Goal: Task Accomplishment & Management: Use online tool/utility

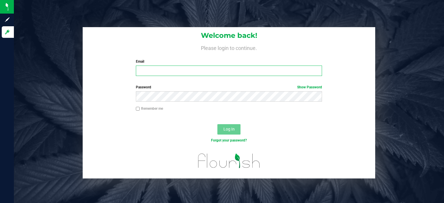
click at [151, 68] on input "Email" at bounding box center [229, 71] width 187 height 10
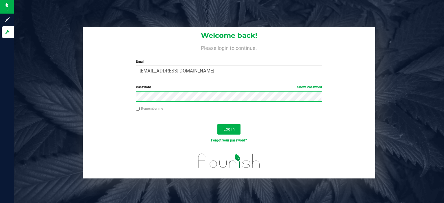
click at [218, 124] on button "Log In" at bounding box center [229, 129] width 23 height 10
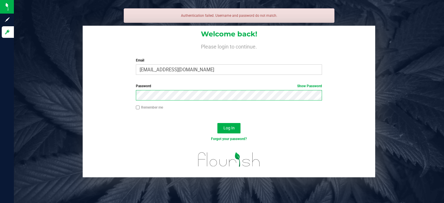
click at [218, 123] on button "Log In" at bounding box center [229, 128] width 23 height 10
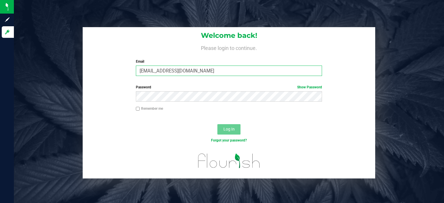
click at [141, 71] on input "[EMAIL_ADDRESS][DOMAIN_NAME]" at bounding box center [229, 71] width 187 height 10
type input "[EMAIL_ADDRESS][DOMAIN_NAME]"
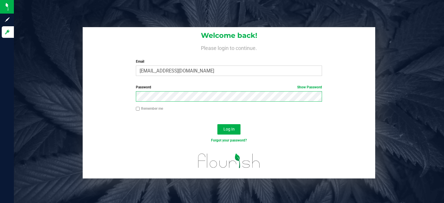
click at [218, 124] on button "Log In" at bounding box center [229, 129] width 23 height 10
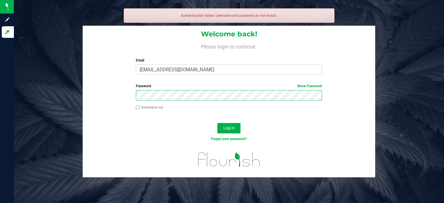
click at [218, 123] on button "Log In" at bounding box center [229, 128] width 23 height 10
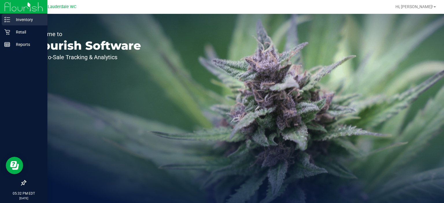
click at [33, 21] on p "Inventory" at bounding box center [27, 19] width 35 height 7
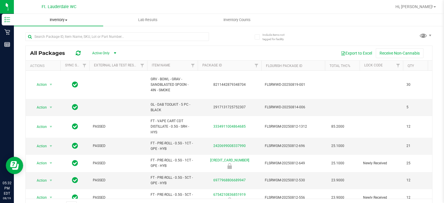
click at [60, 19] on span "Inventory" at bounding box center [58, 19] width 89 height 5
click at [360, 55] on button "Export to Excel" at bounding box center [356, 53] width 39 height 10
